Goal: Task Accomplishment & Management: Use online tool/utility

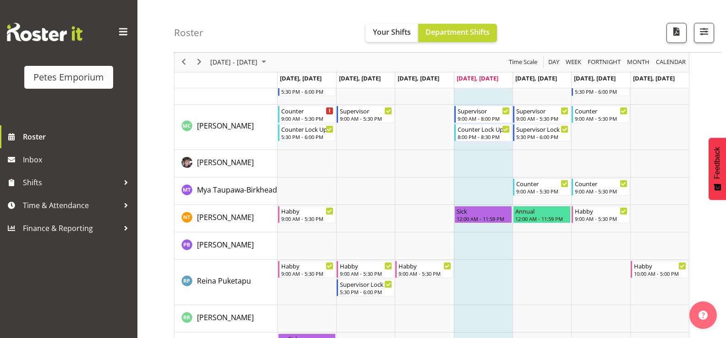
scroll to position [687, 0]
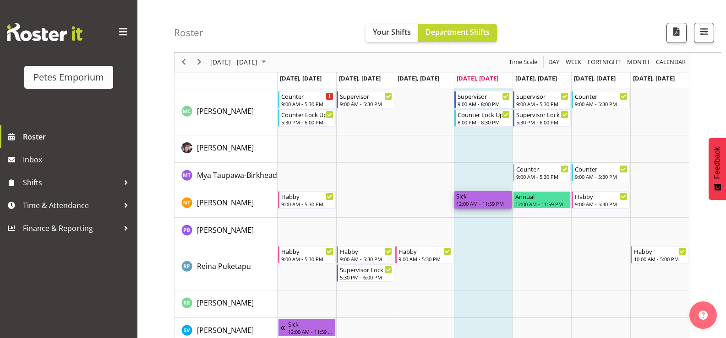
click at [493, 205] on div "12:00 AM - 11:59 PM" at bounding box center [483, 203] width 54 height 7
click at [473, 201] on div "12:00 AM - 11:59 PM" at bounding box center [483, 203] width 54 height 7
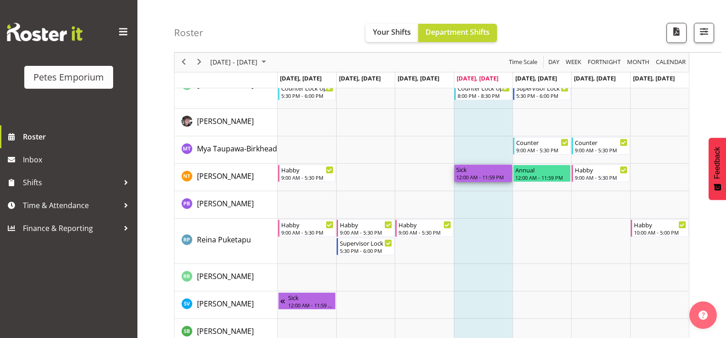
scroll to position [573, 0]
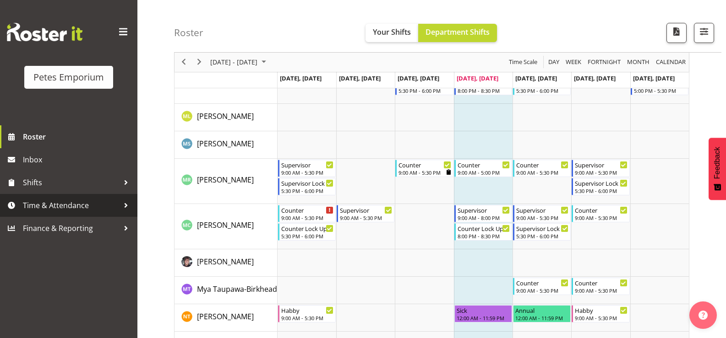
click at [59, 209] on span "Time & Attendance" at bounding box center [71, 206] width 96 height 14
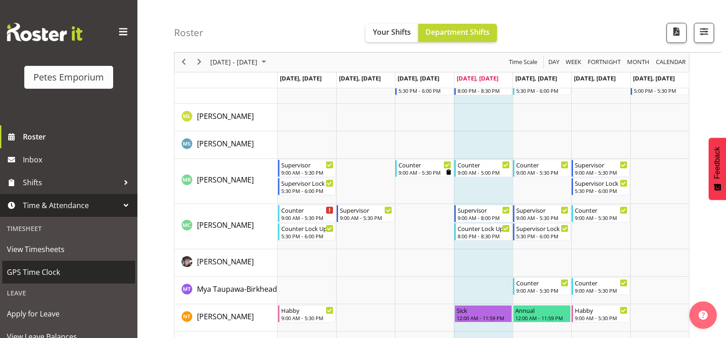
click at [34, 275] on span "GPS Time Clock" at bounding box center [69, 273] width 124 height 14
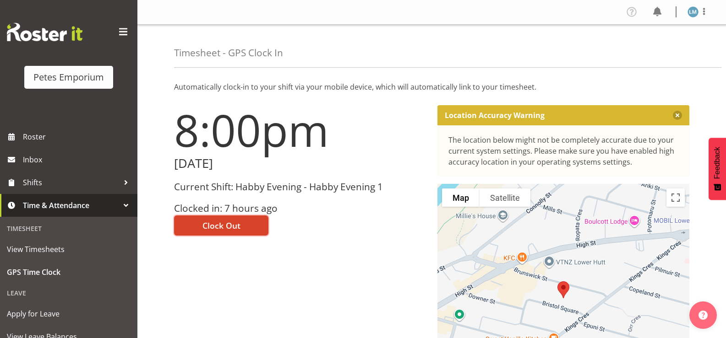
click at [229, 224] on span "Clock Out" at bounding box center [221, 226] width 38 height 12
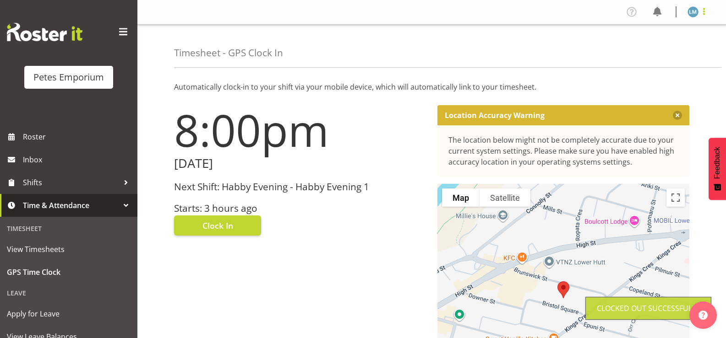
click at [704, 11] on span at bounding box center [703, 11] width 11 height 11
click at [653, 47] on link "Log Out" at bounding box center [665, 48] width 88 height 16
